Goal: Task Accomplishment & Management: Use online tool/utility

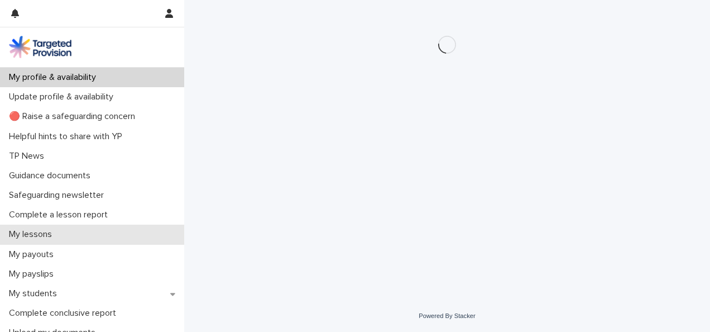
click at [150, 228] on div "My lessons" at bounding box center [92, 235] width 184 height 20
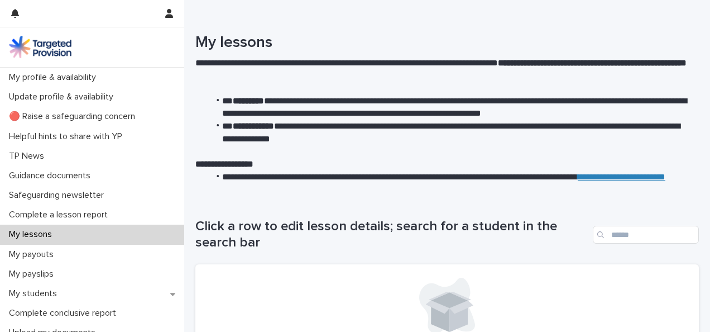
click at [207, 203] on div "Click a row to edit lesson details; search for a student in the search bar" at bounding box center [447, 230] width 504 height 68
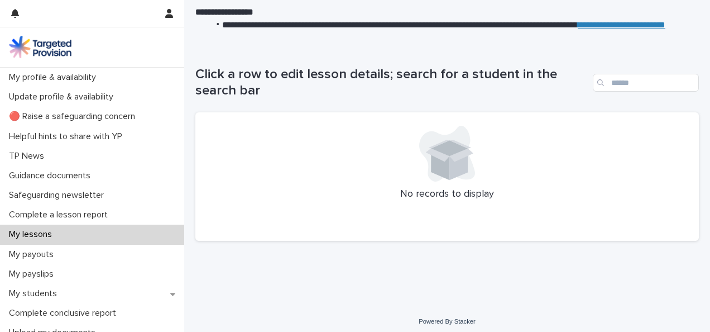
scroll to position [157, 0]
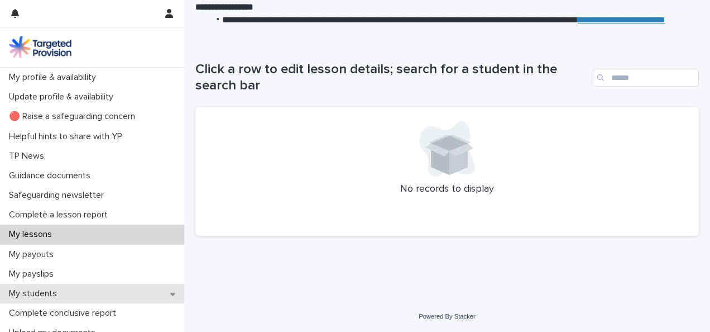
click at [135, 299] on div "My students" at bounding box center [92, 294] width 184 height 20
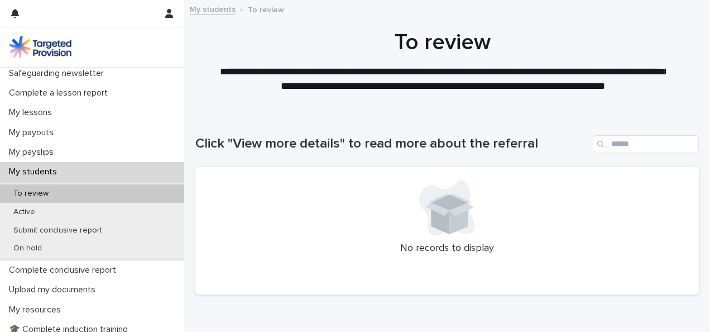
scroll to position [163, 0]
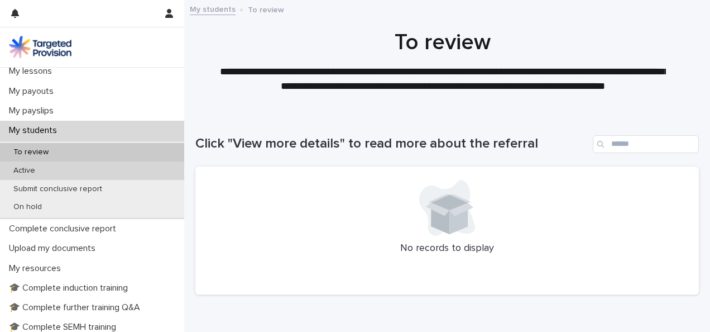
click at [132, 176] on div "Active" at bounding box center [92, 170] width 184 height 18
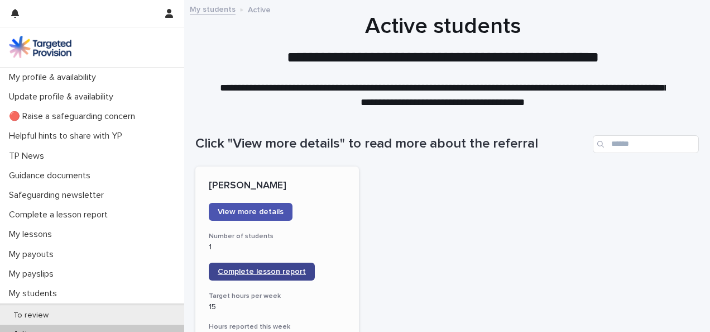
click at [288, 267] on link "Complete lesson report" at bounding box center [262, 272] width 106 height 18
